Goal: Information Seeking & Learning: Check status

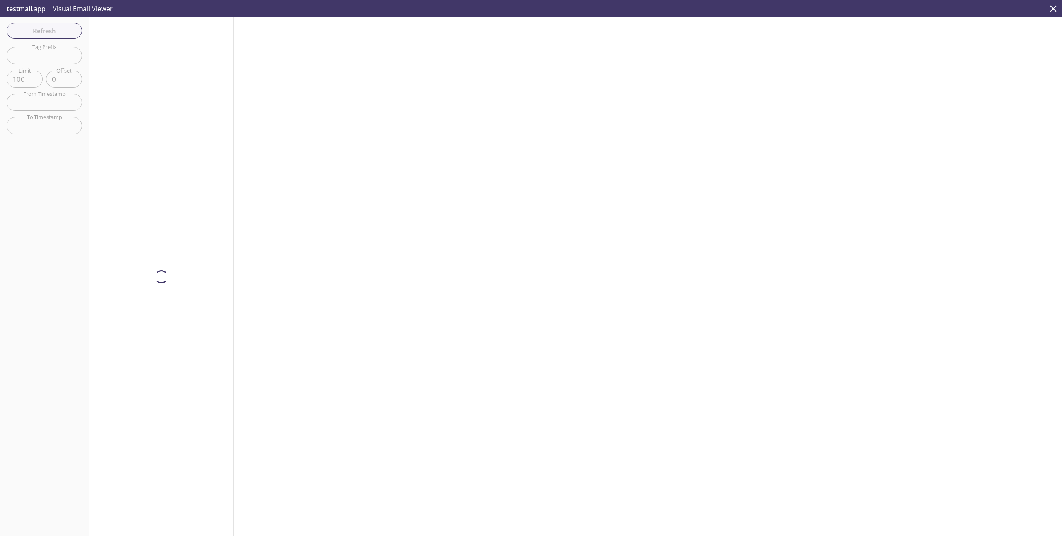
click at [1053, 9] on icon "close" at bounding box center [1054, 8] width 6 height 6
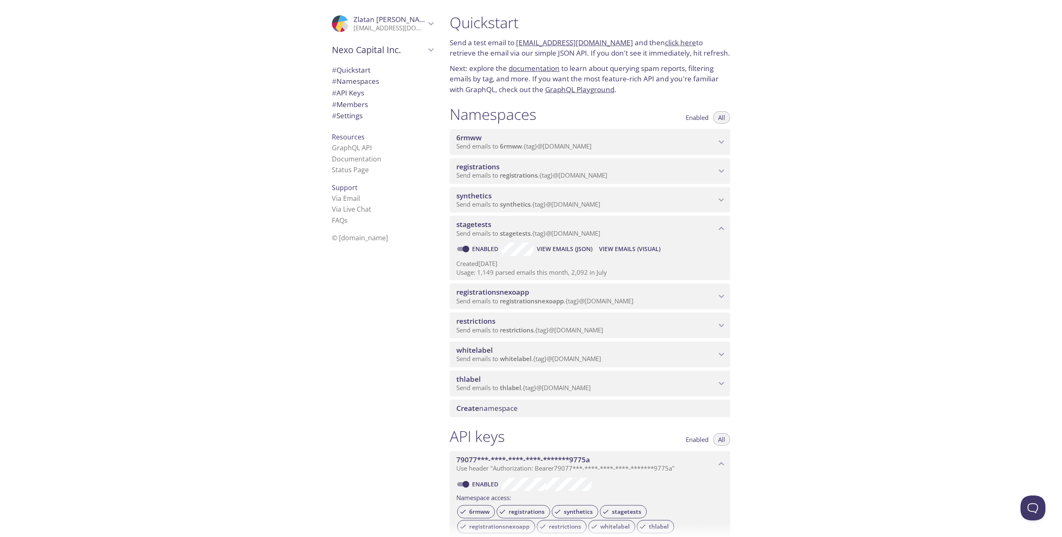
click at [661, 200] on span "synthetics" at bounding box center [586, 195] width 260 height 9
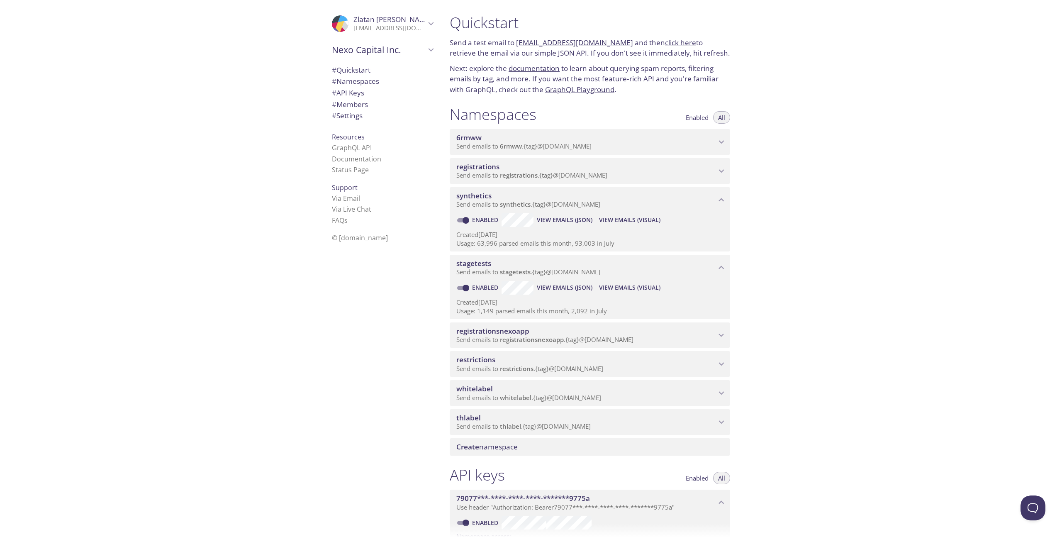
click at [624, 223] on span "View Emails (Visual)" at bounding box center [629, 220] width 61 height 10
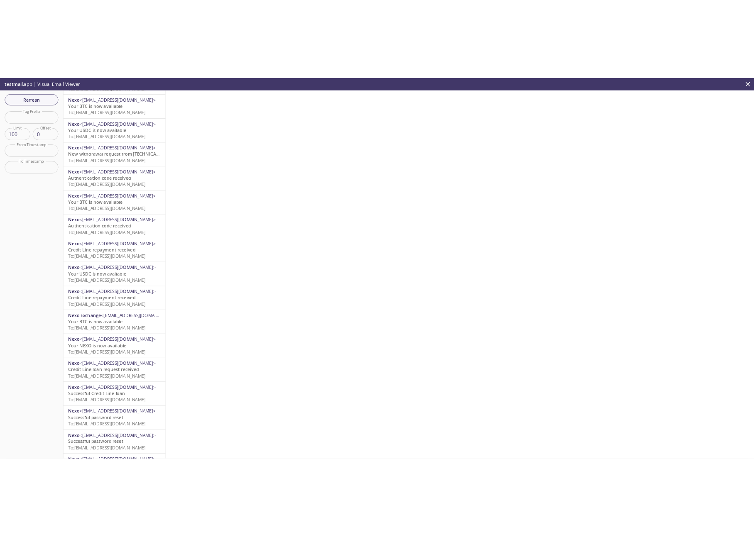
scroll to position [131, 0]
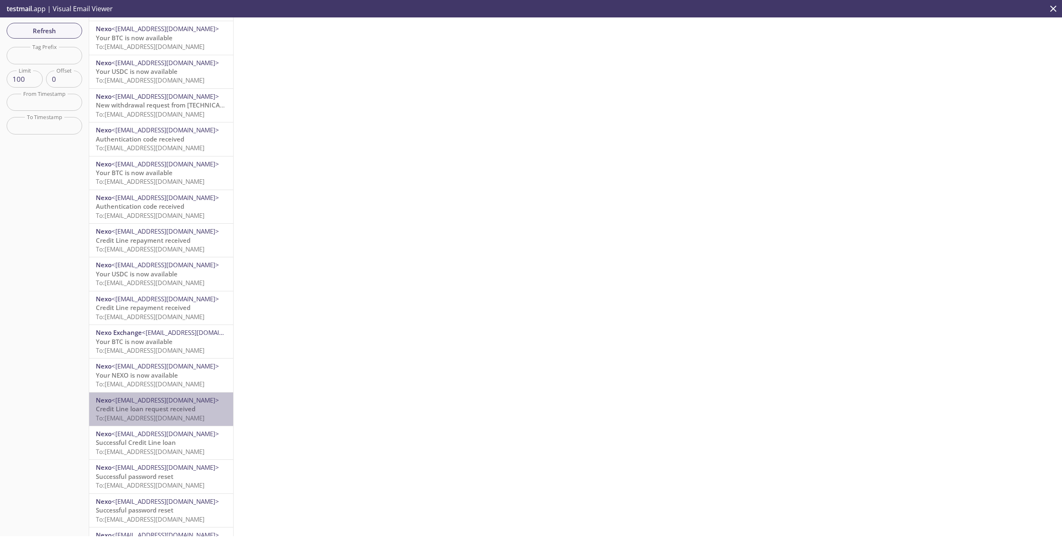
click at [187, 409] on span "Credit Line loan request received" at bounding box center [146, 409] width 100 height 8
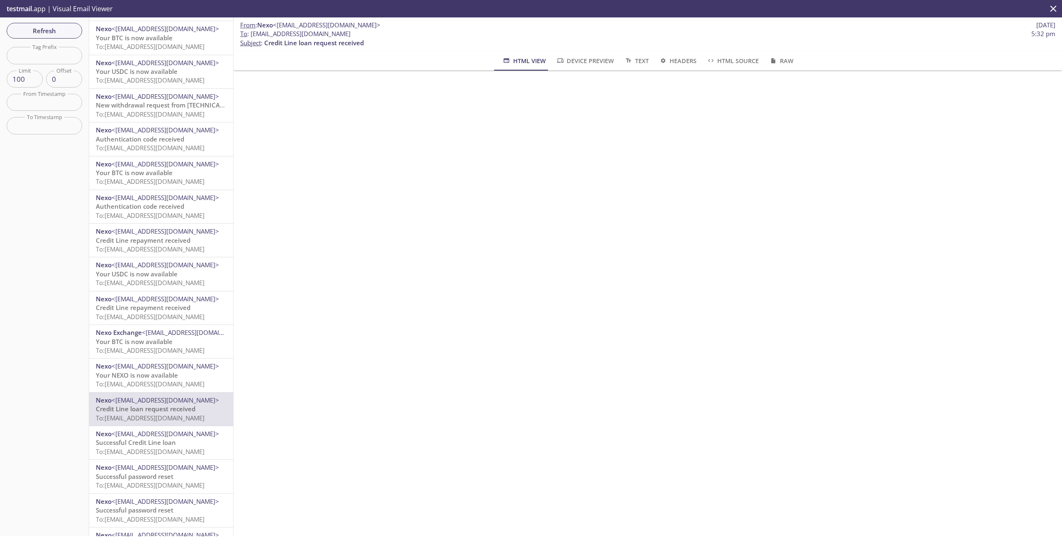
click at [180, 403] on span "Nexo <[EMAIL_ADDRESS][DOMAIN_NAME]>" at bounding box center [161, 400] width 131 height 9
click at [168, 440] on span "Successful Credit Line loan" at bounding box center [136, 442] width 80 height 8
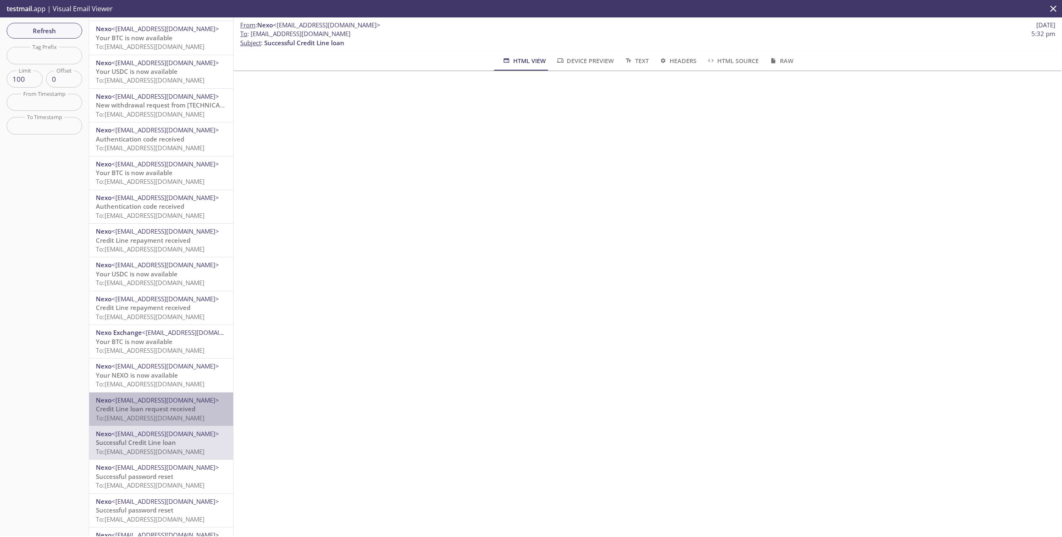
click at [188, 408] on span "Credit Line loan request received" at bounding box center [146, 409] width 100 height 8
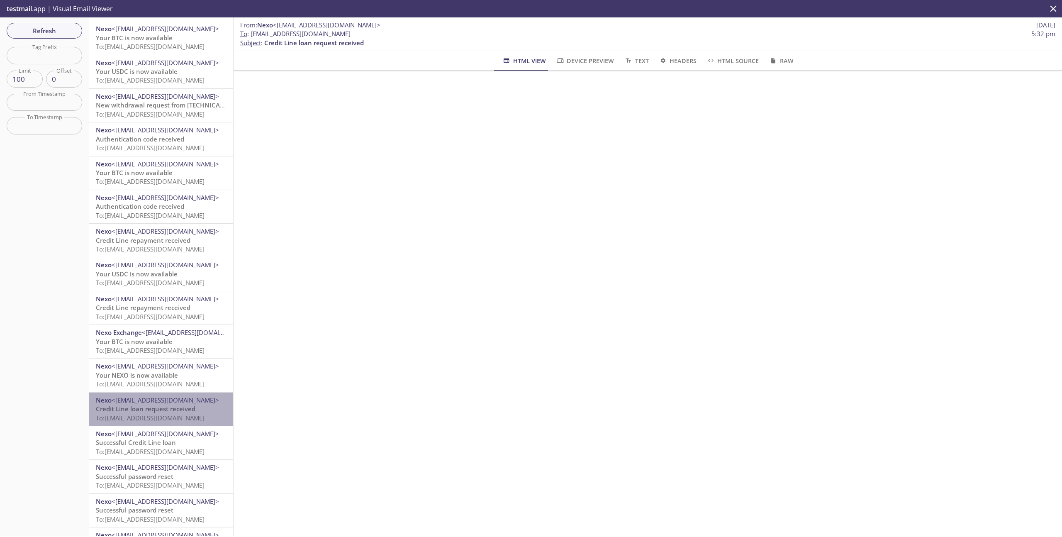
click at [169, 408] on span "Credit Line loan request received" at bounding box center [146, 409] width 100 height 8
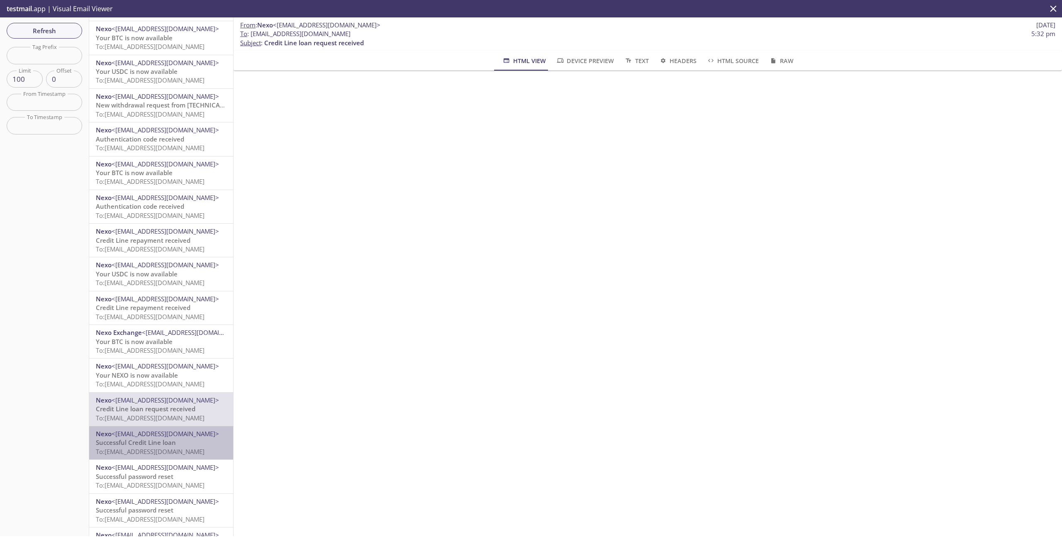
click at [188, 438] on p "Successful Credit Line loan To: [EMAIL_ADDRESS][DOMAIN_NAME]" at bounding box center [161, 447] width 131 height 18
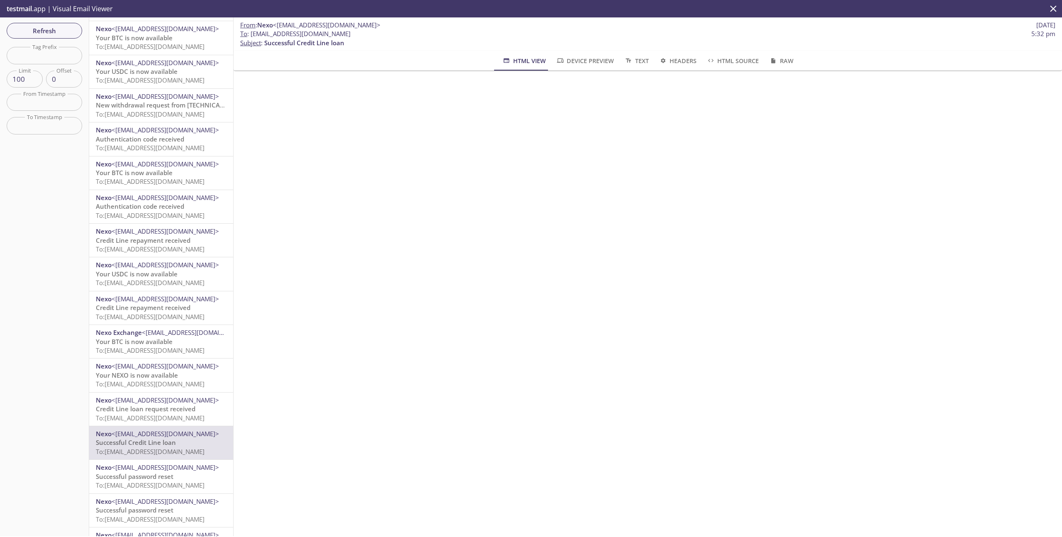
click at [179, 472] on p "Successful password reset To: [EMAIL_ADDRESS][DOMAIN_NAME]" at bounding box center [161, 481] width 131 height 18
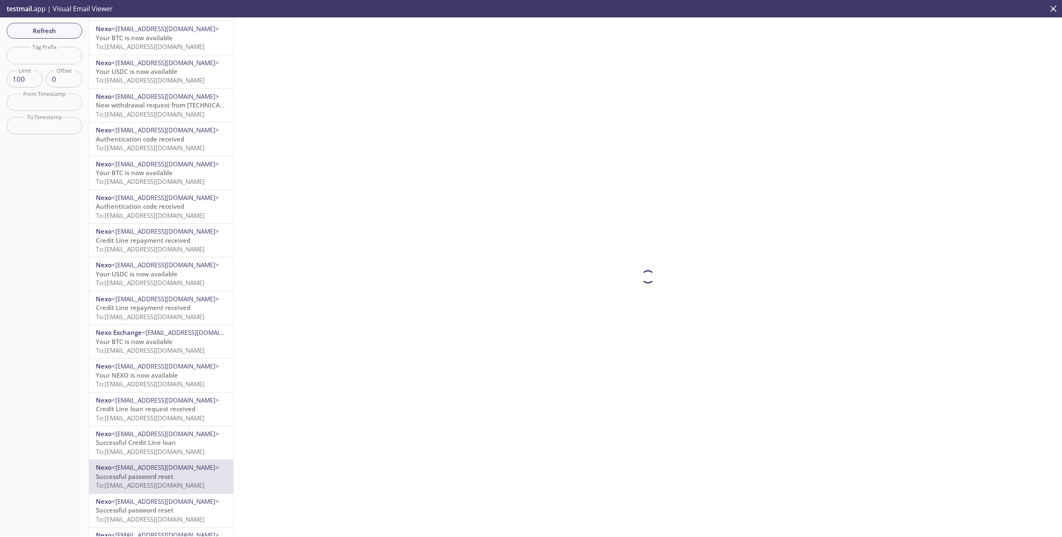
click at [186, 439] on p "Successful Credit Line loan To: [EMAIL_ADDRESS][DOMAIN_NAME]" at bounding box center [161, 447] width 131 height 18
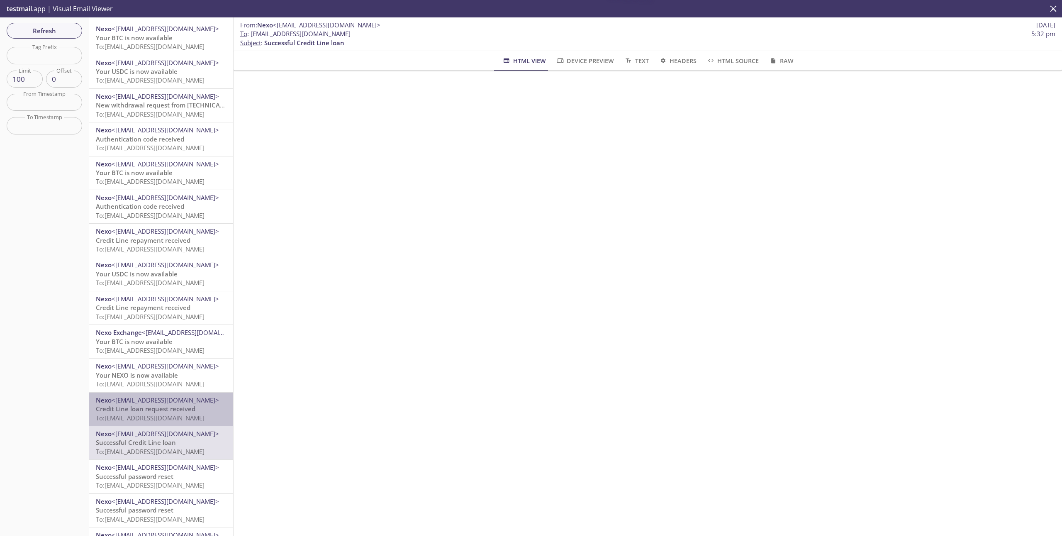
click at [193, 415] on span "To: [EMAIL_ADDRESS][DOMAIN_NAME]" at bounding box center [150, 418] width 109 height 8
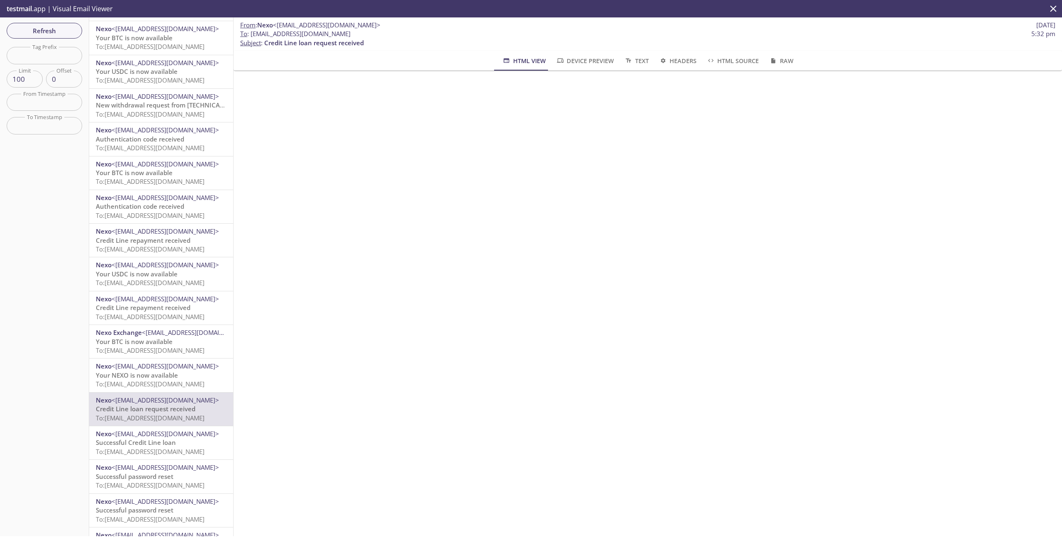
click at [188, 441] on p "Successful Credit Line loan To: [EMAIL_ADDRESS][DOMAIN_NAME]" at bounding box center [161, 447] width 131 height 18
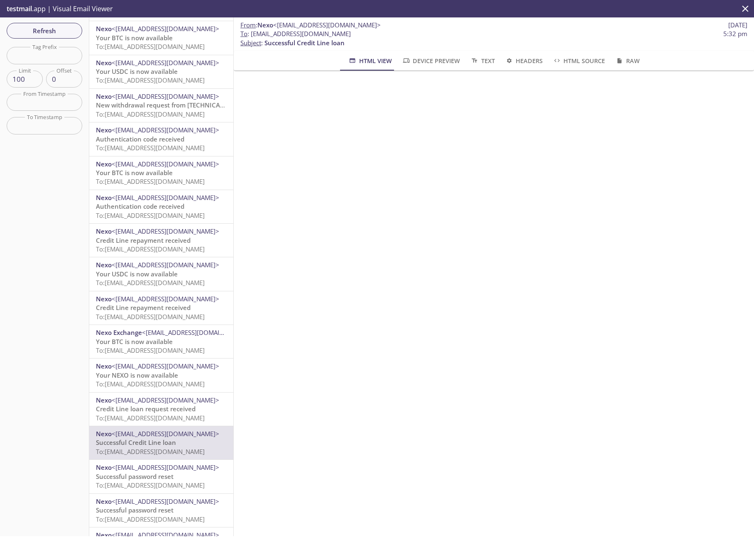
scroll to position [70, 0]
click at [160, 407] on span "Credit Line loan request received" at bounding box center [146, 409] width 100 height 8
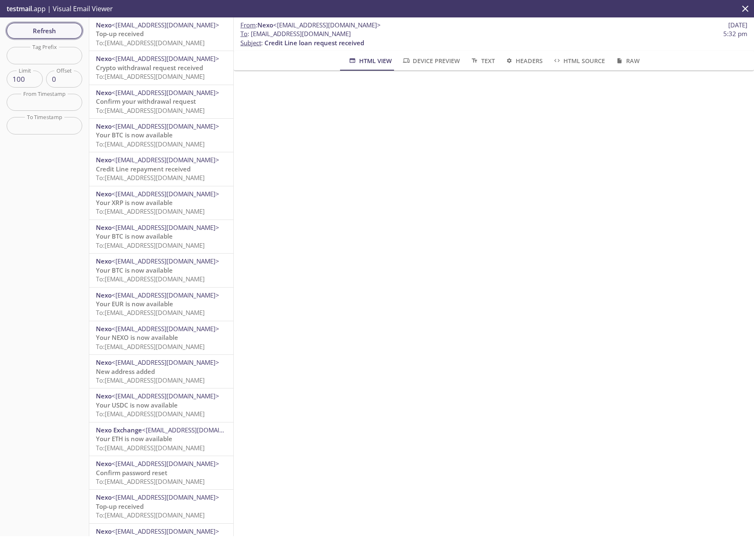
click at [52, 35] on span "Refresh" at bounding box center [44, 30] width 62 height 11
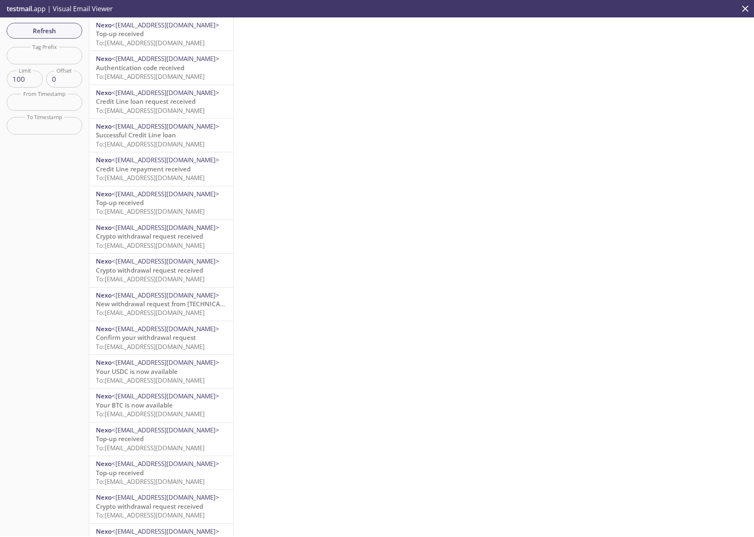
click at [179, 101] on span "Credit Line loan request received" at bounding box center [146, 101] width 100 height 8
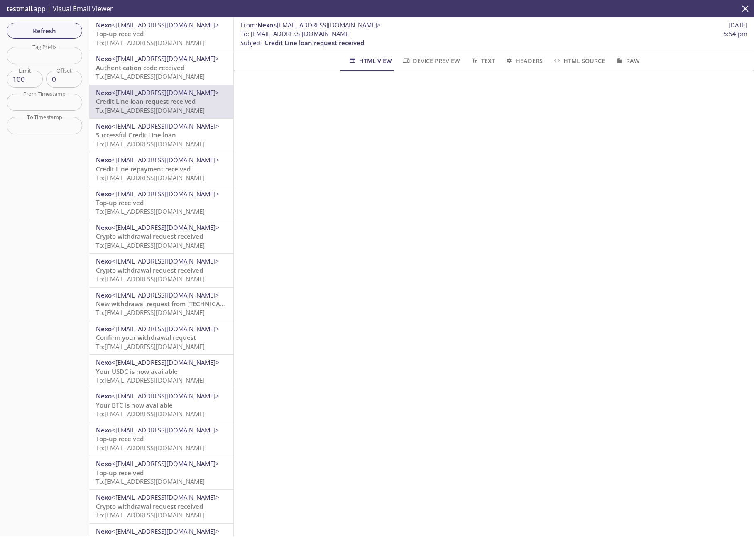
click at [139, 135] on span "Successful Credit Line loan" at bounding box center [136, 135] width 80 height 8
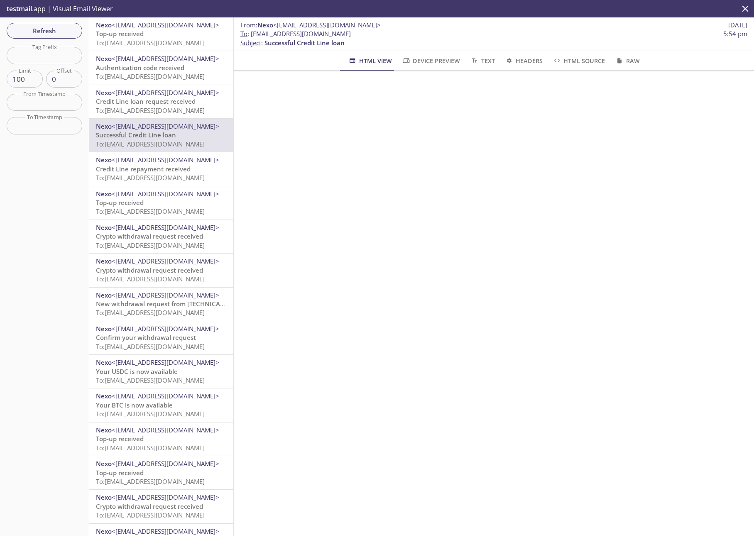
click at [156, 105] on span "Credit Line loan request received" at bounding box center [146, 101] width 100 height 8
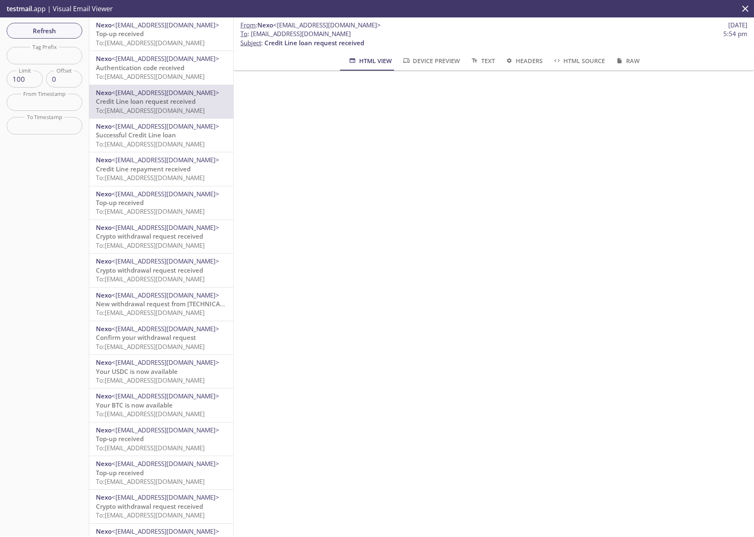
click at [149, 127] on span "<[EMAIL_ADDRESS][DOMAIN_NAME]>" at bounding box center [165, 126] width 107 height 8
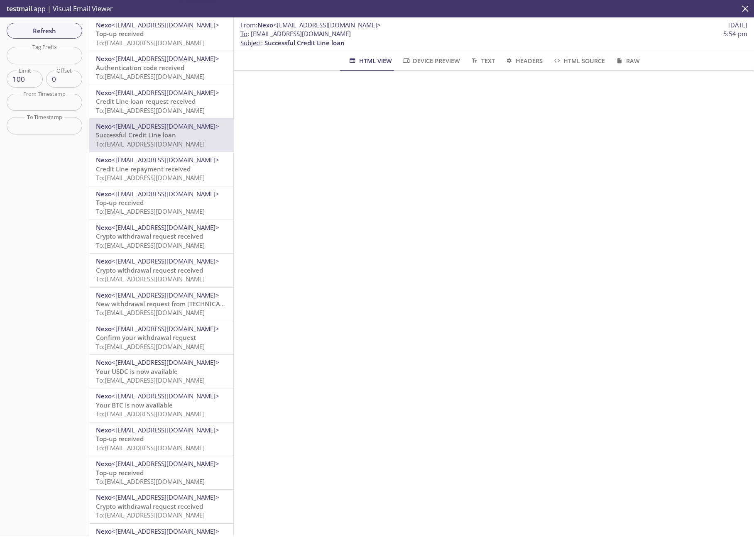
scroll to position [257, 0]
click at [183, 109] on span "To: [EMAIL_ADDRESS][DOMAIN_NAME]" at bounding box center [150, 110] width 109 height 8
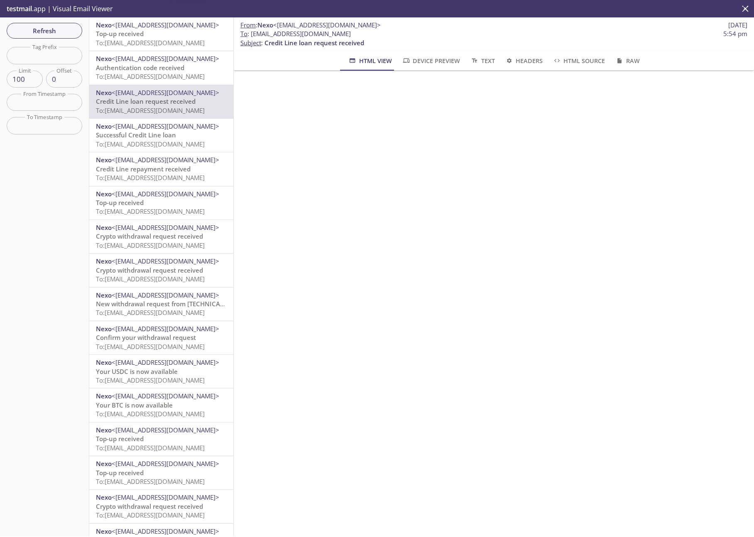
scroll to position [50, 0]
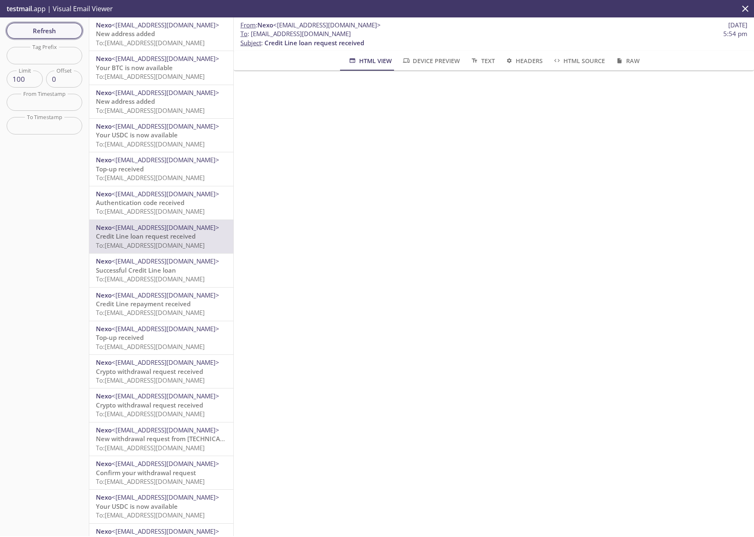
click at [59, 29] on span "Refresh" at bounding box center [44, 30] width 62 height 11
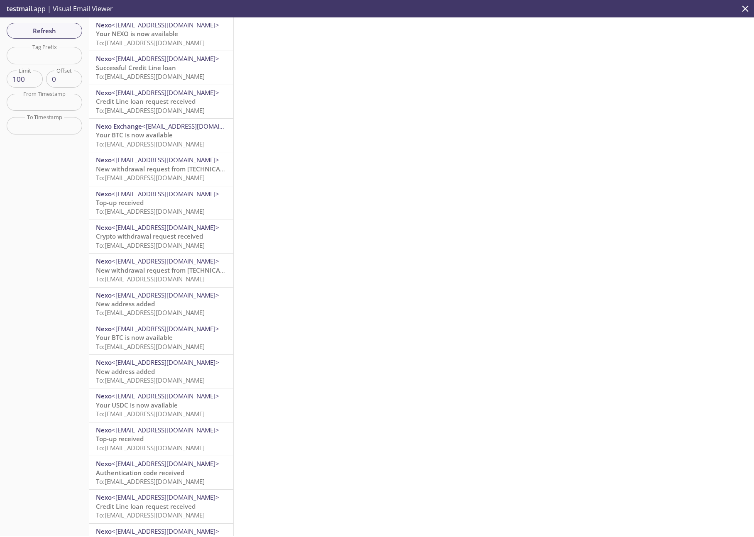
click at [181, 115] on p "Credit Line loan request received To: [EMAIL_ADDRESS][DOMAIN_NAME]" at bounding box center [161, 106] width 131 height 18
